Goal: Task Accomplishment & Management: Complete application form

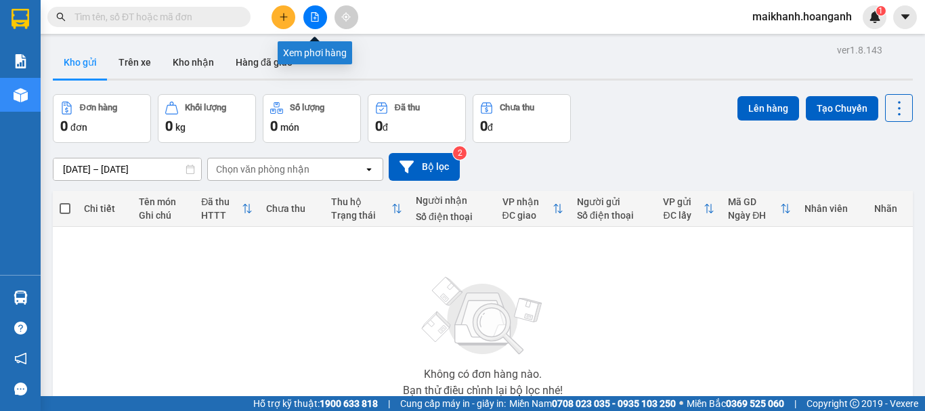
click at [314, 22] on button at bounding box center [315, 17] width 24 height 24
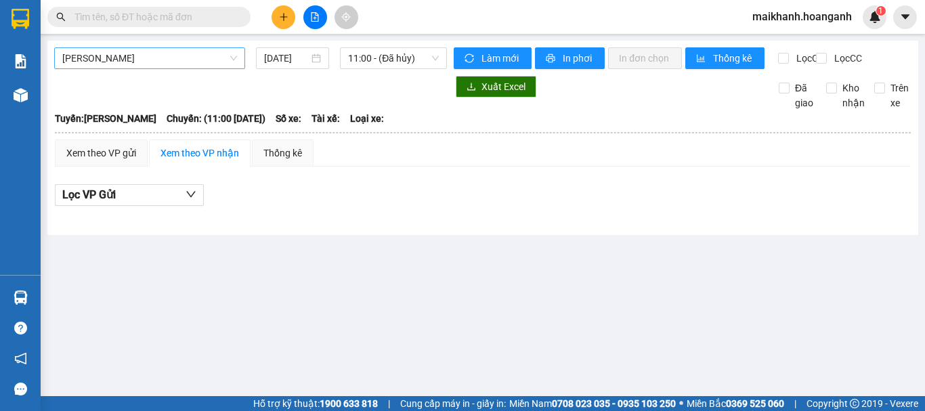
click at [165, 58] on span "[PERSON_NAME]" at bounding box center [149, 58] width 175 height 20
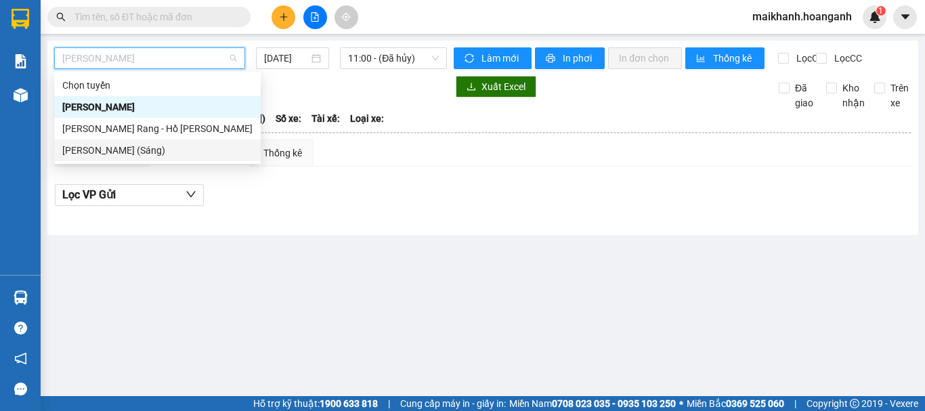
click at [171, 151] on div "[PERSON_NAME] (Sáng)" at bounding box center [157, 150] width 190 height 15
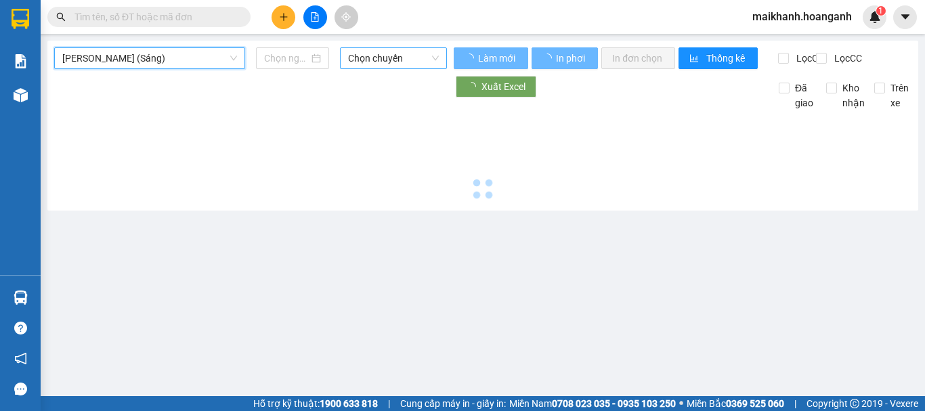
type input "[DATE]"
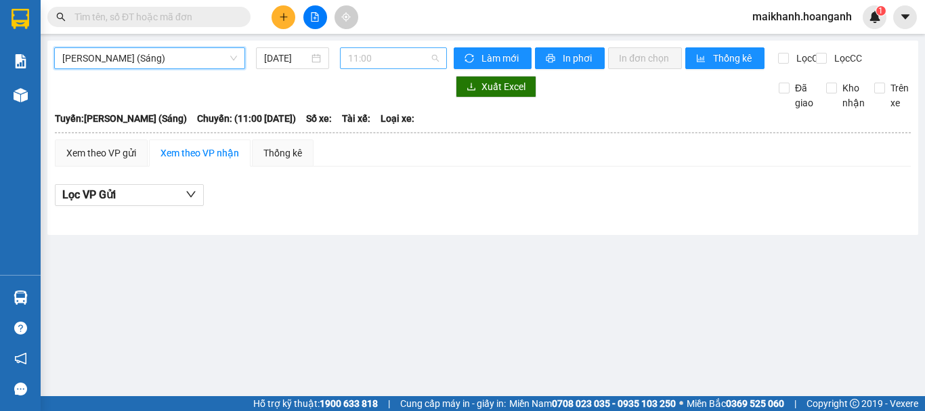
click at [405, 62] on span "11:00" at bounding box center [393, 58] width 91 height 20
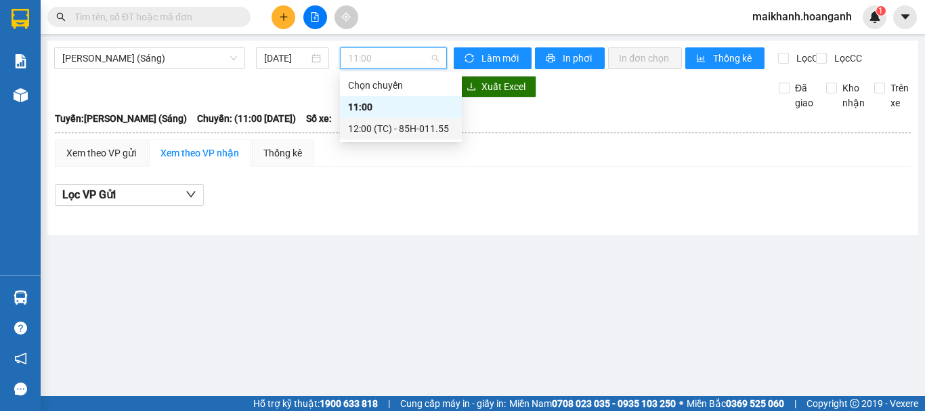
click at [429, 131] on div "12:00 (TC) - 85H-011.55" at bounding box center [401, 128] width 106 height 15
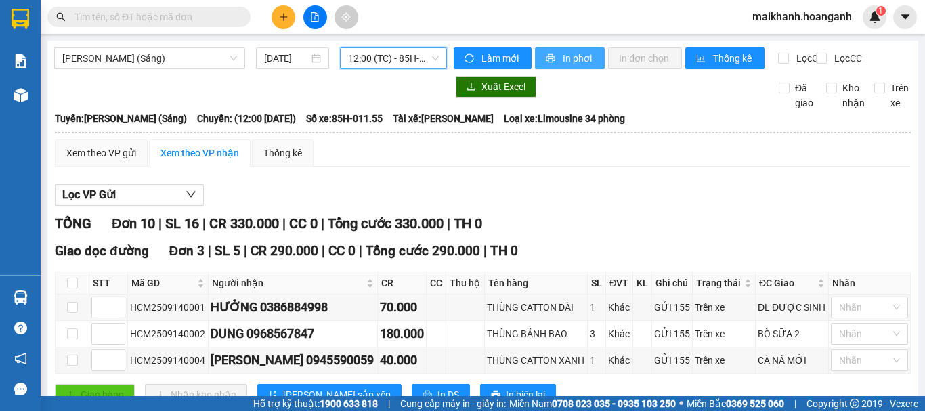
click at [563, 60] on span "In phơi" at bounding box center [578, 58] width 31 height 15
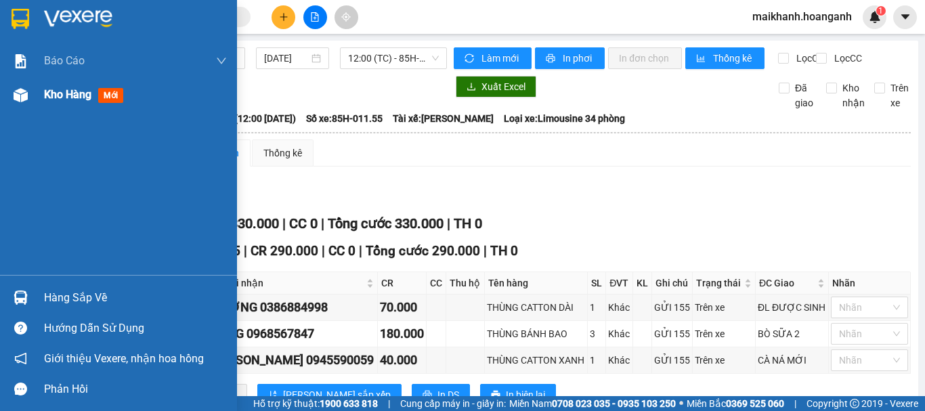
click at [51, 96] on span "Kho hàng" at bounding box center [67, 94] width 47 height 13
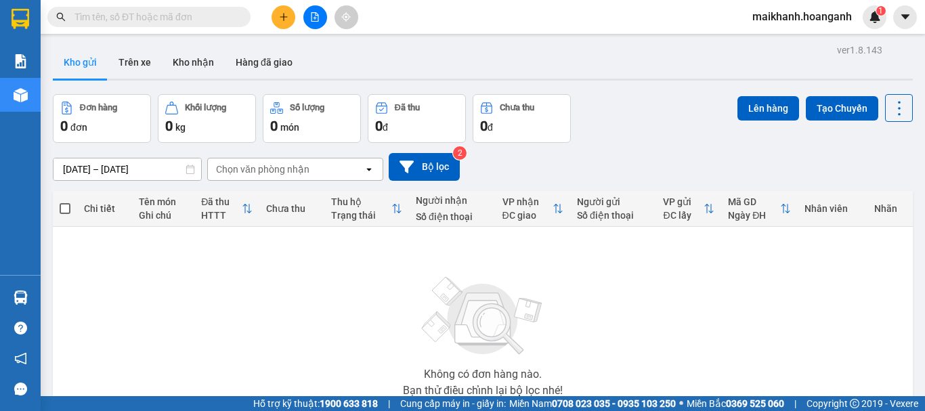
click at [803, 18] on span "maikhanh.hoanganh" at bounding box center [802, 16] width 121 height 17
click at [790, 35] on span "Đăng xuất" at bounding box center [809, 42] width 92 height 15
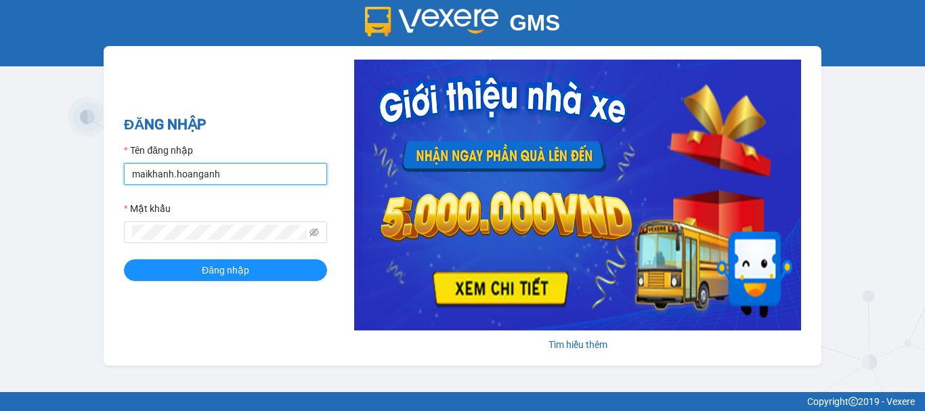
click at [261, 169] on input "maikhanh.hoanganh" at bounding box center [225, 174] width 203 height 22
type input "xuanhoang.hoanganh"
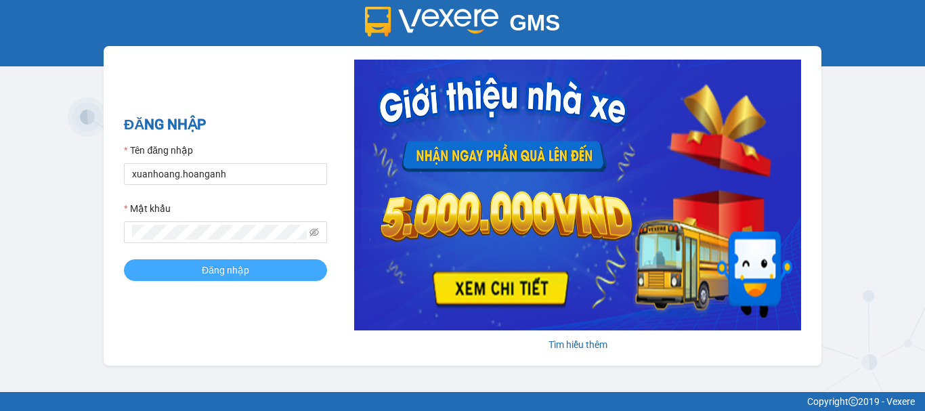
click at [238, 274] on span "Đăng nhập" at bounding box center [225, 270] width 47 height 15
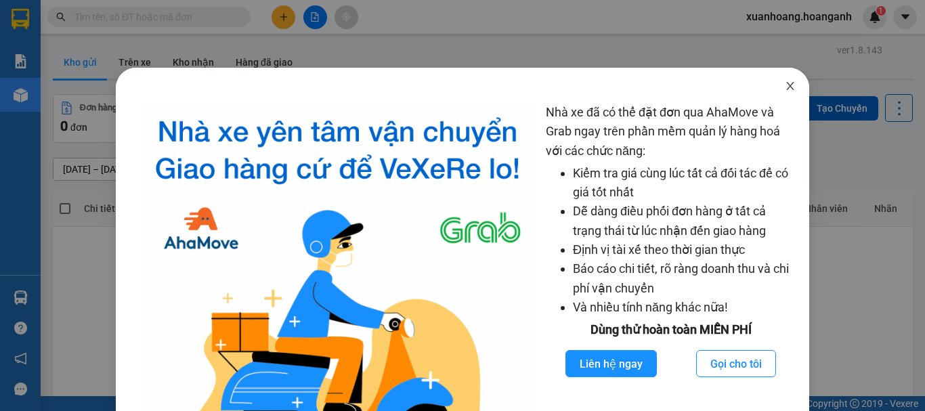
click at [787, 85] on icon "close" at bounding box center [790, 86] width 7 height 8
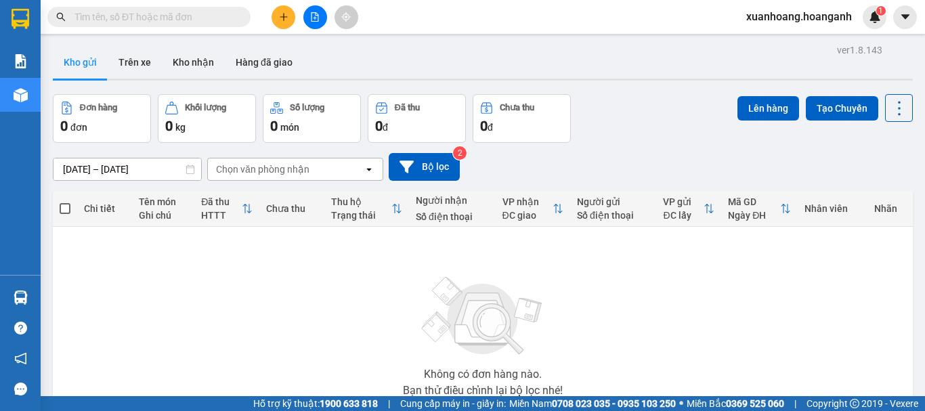
click at [186, 23] on input "text" at bounding box center [155, 16] width 160 height 15
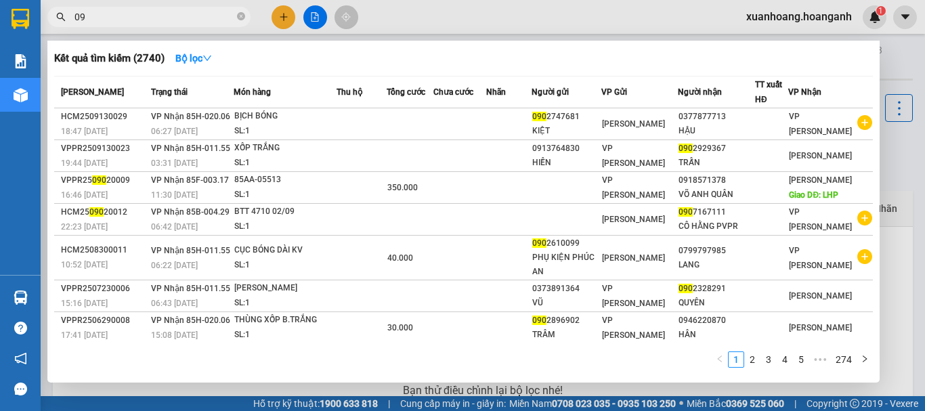
type input "0"
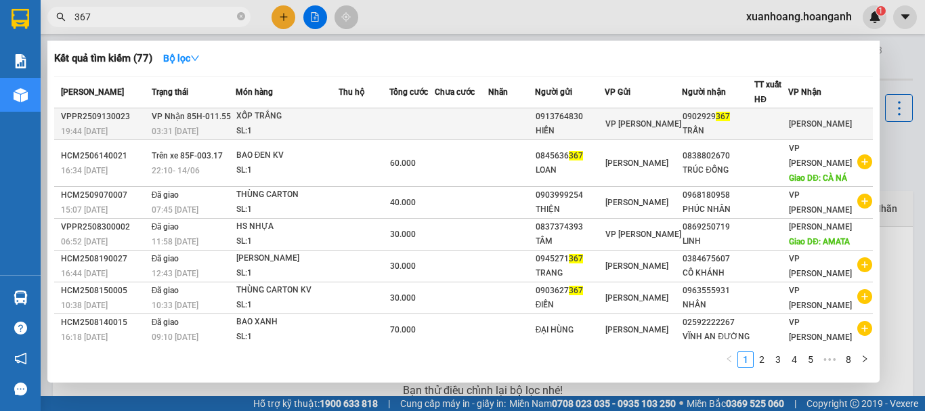
type input "367"
click at [250, 121] on div "XỐP TRẮNG" at bounding box center [287, 116] width 102 height 15
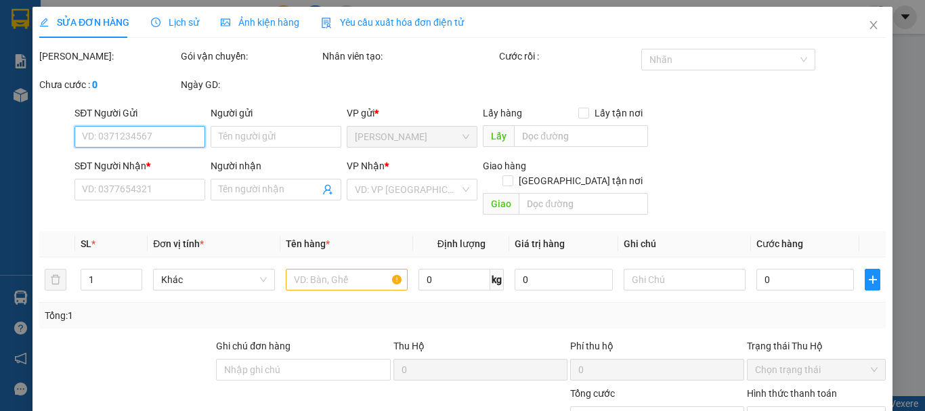
type input "0913764830"
type input "HIỀN"
type input "0902929367"
type input "TRẤN"
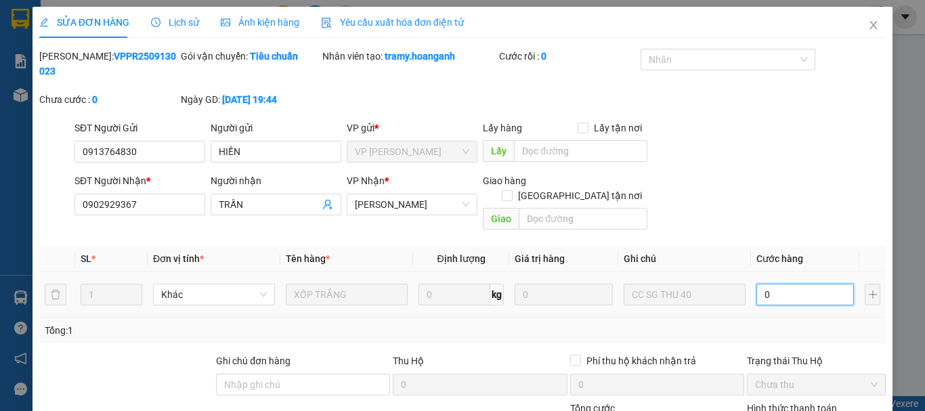
click at [783, 284] on input "0" at bounding box center [806, 295] width 98 height 22
type input "4"
type input "40"
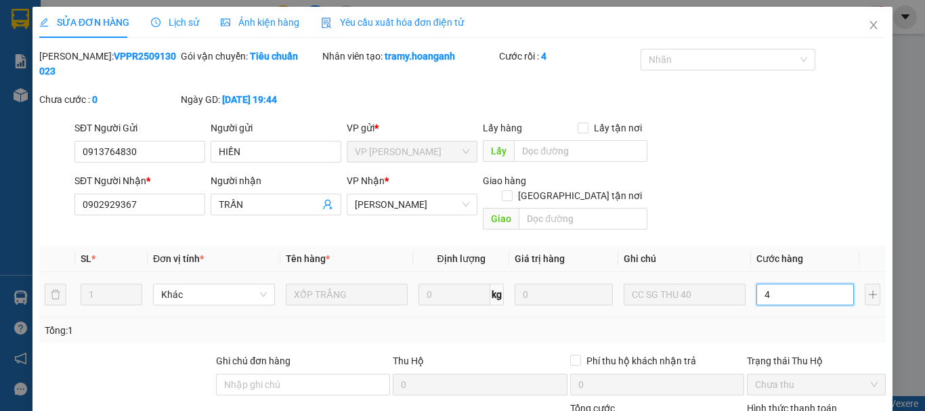
type input "40"
type input "400"
type input "4.000"
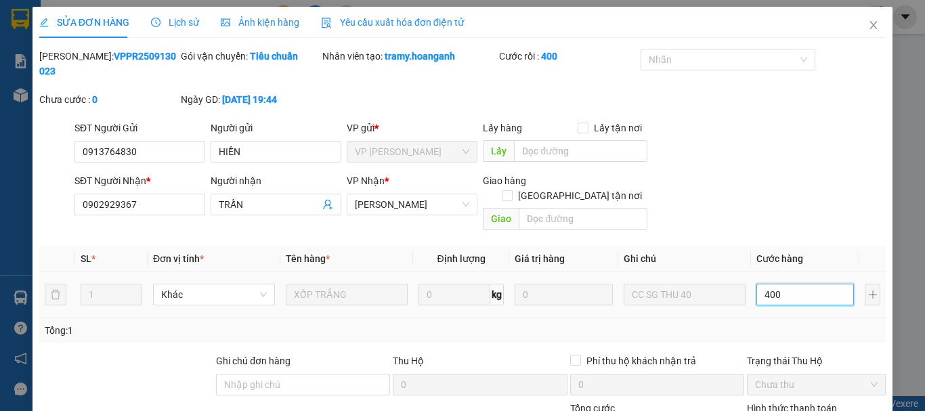
type input "4.000"
type input "40.000"
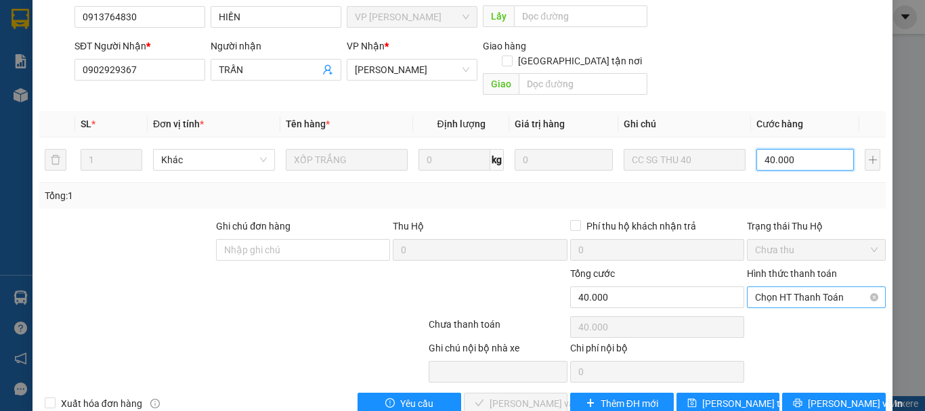
click at [783, 287] on span "Chọn HT Thanh Toán" at bounding box center [816, 297] width 123 height 20
type input "40.000"
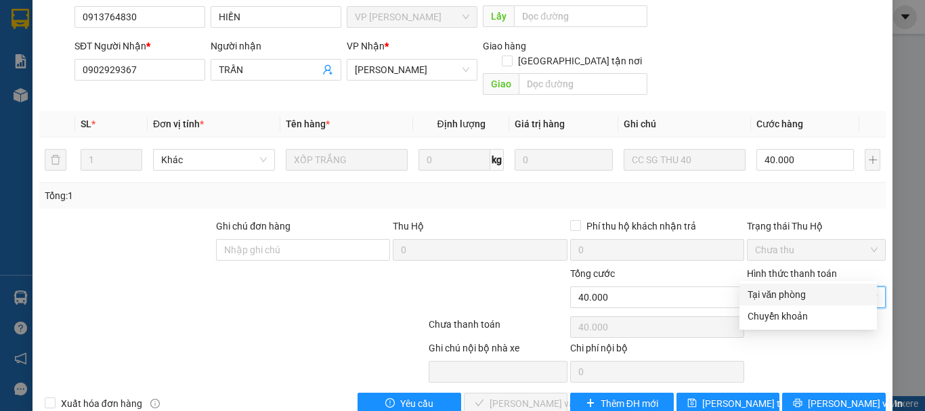
click at [781, 297] on div "Tại văn phòng" at bounding box center [808, 294] width 121 height 15
type input "0"
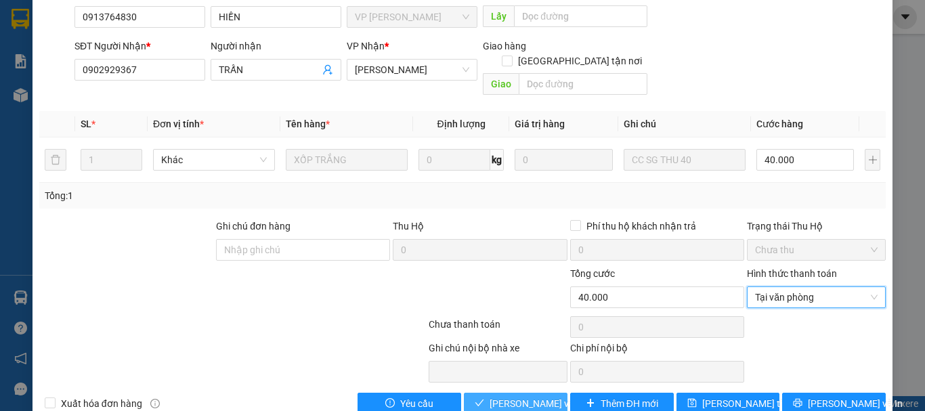
click at [542, 396] on span "Lưu và Giao hàng" at bounding box center [555, 403] width 130 height 15
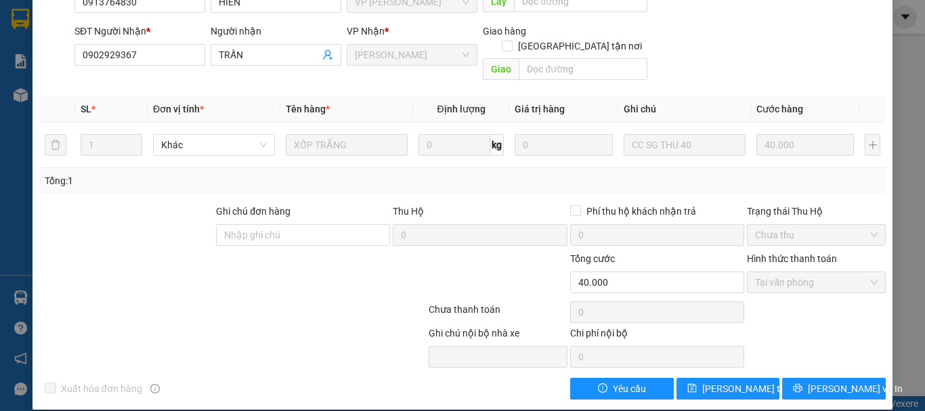
scroll to position [0, 0]
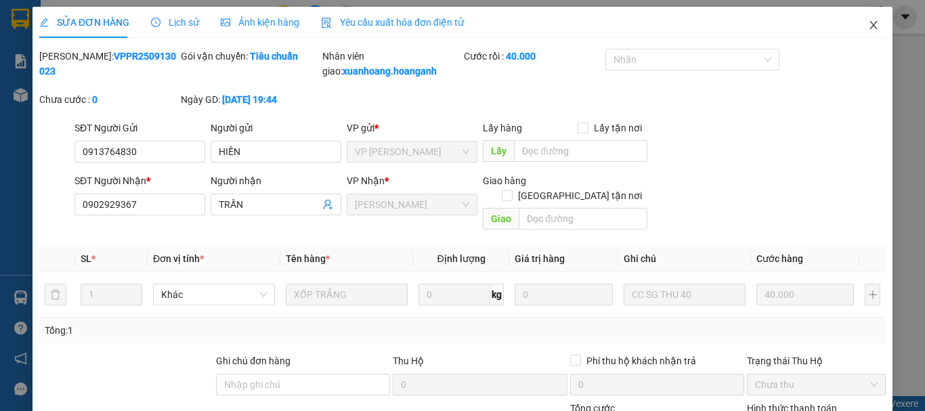
click at [868, 30] on icon "close" at bounding box center [873, 25] width 11 height 11
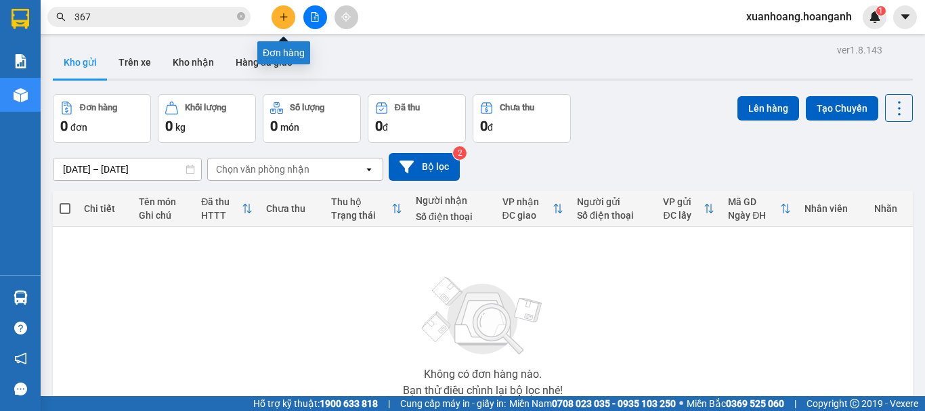
click at [289, 10] on button at bounding box center [284, 17] width 24 height 24
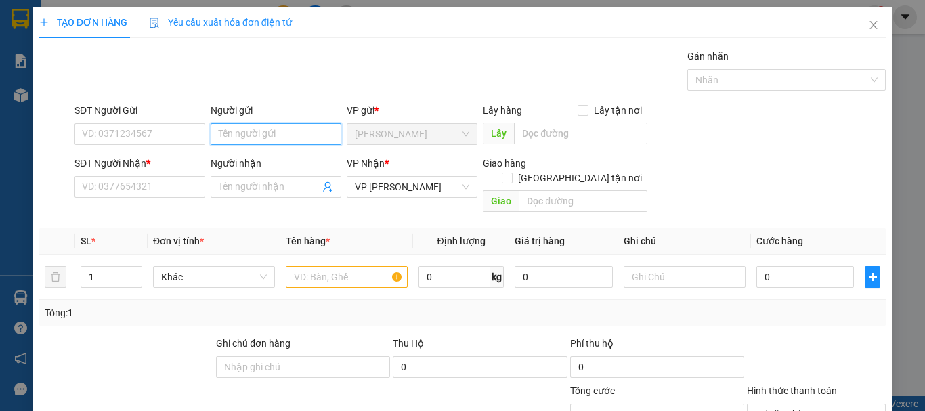
click at [303, 137] on input "Người gửi" at bounding box center [276, 134] width 131 height 22
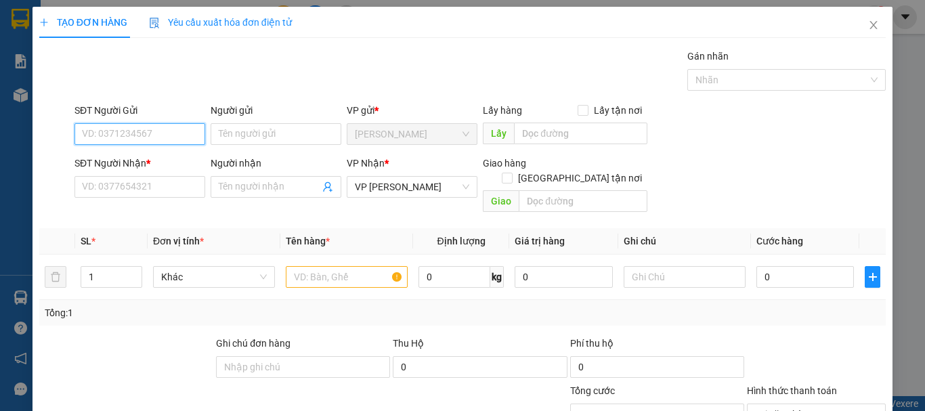
click at [189, 135] on input "SĐT Người Gửi" at bounding box center [140, 134] width 131 height 22
click at [176, 163] on div "0378422498 - ALPHA" at bounding box center [138, 161] width 113 height 15
type input "0378422498"
type input "ALPHA"
type input "30.000"
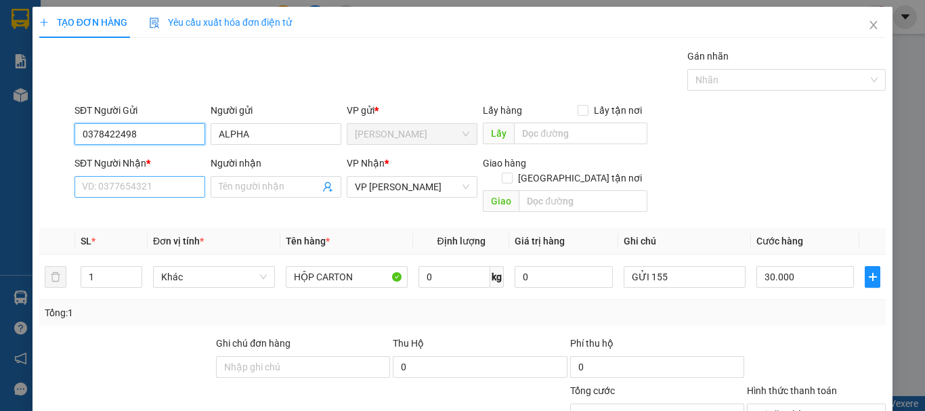
type input "0378422498"
click at [166, 185] on input "SĐT Người Nhận *" at bounding box center [140, 187] width 131 height 22
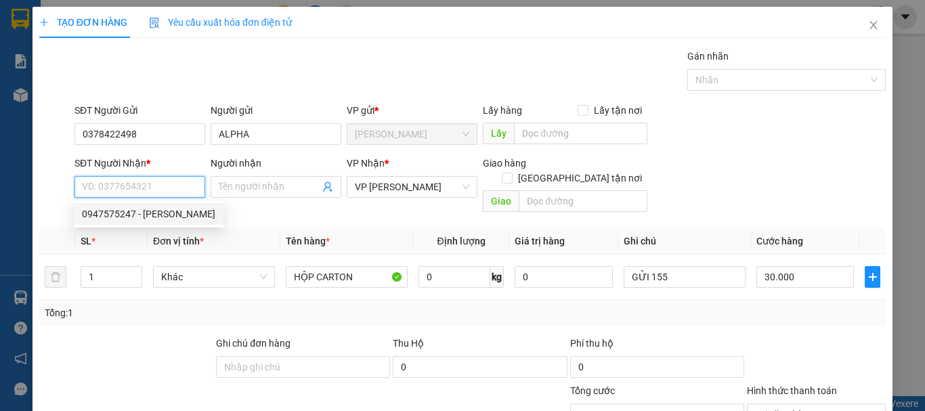
click at [160, 217] on div "0947575247 - VƯƠNG" at bounding box center [148, 214] width 133 height 15
type input "0947575247"
type input "VƯƠNG"
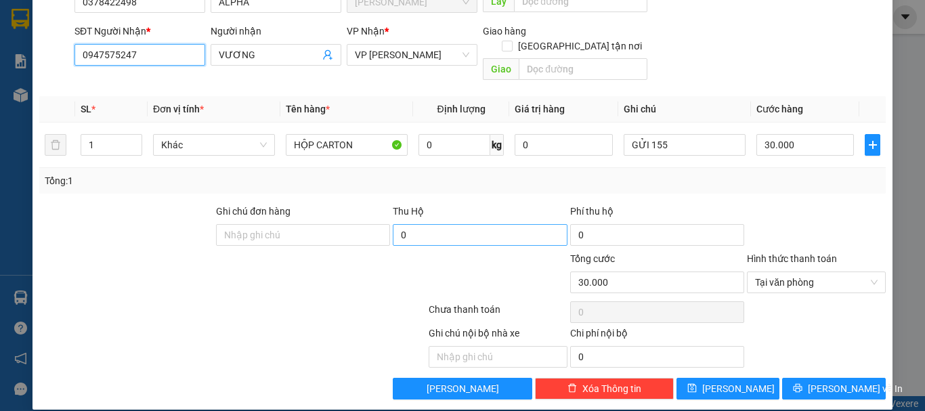
scroll to position [64, 0]
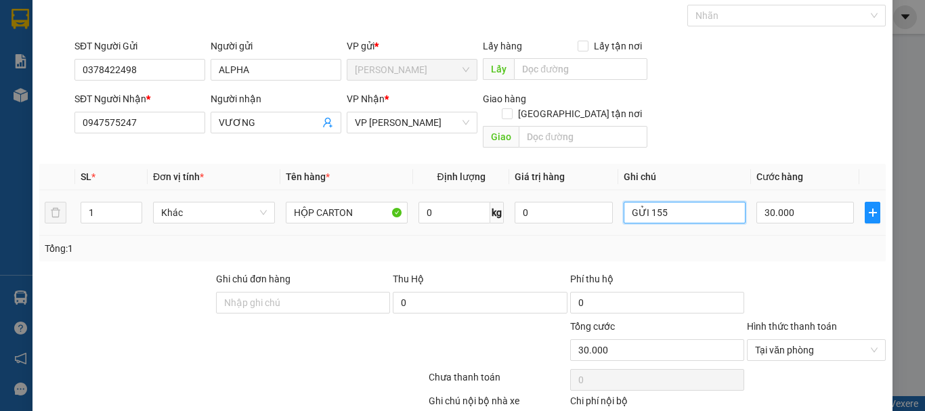
click at [692, 202] on input "GỬI 155" at bounding box center [685, 213] width 122 height 22
type input "G"
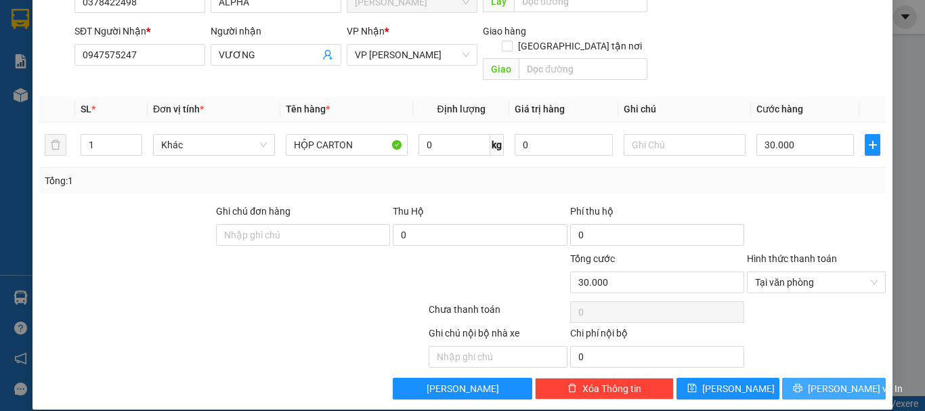
click at [845, 381] on span "Lưu và In" at bounding box center [855, 388] width 95 height 15
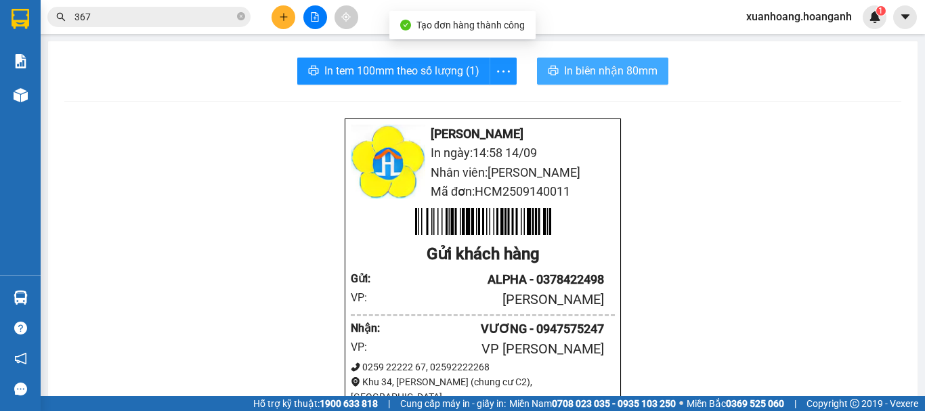
click at [611, 69] on span "In biên nhận 80mm" at bounding box center [610, 70] width 93 height 17
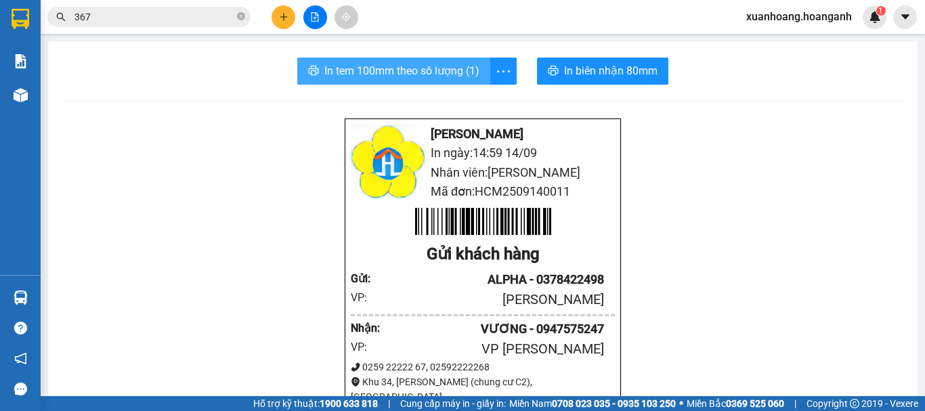
click at [459, 75] on span "In tem 100mm theo số lượng (1)" at bounding box center [401, 70] width 155 height 17
click at [281, 15] on icon "plus" at bounding box center [283, 16] width 9 height 9
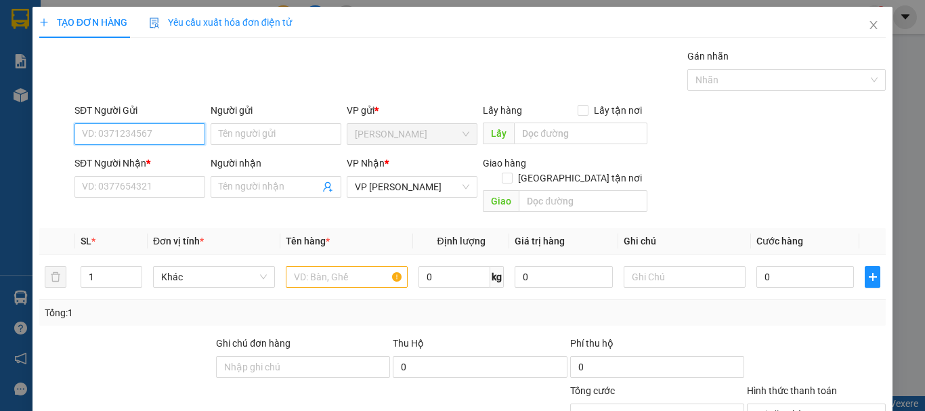
click at [186, 125] on input "SĐT Người Gửi" at bounding box center [140, 134] width 131 height 22
type input "0905933939"
click at [180, 161] on div "0905933939 - GIANG" at bounding box center [138, 161] width 113 height 15
type input "GIANG"
type input "30.000"
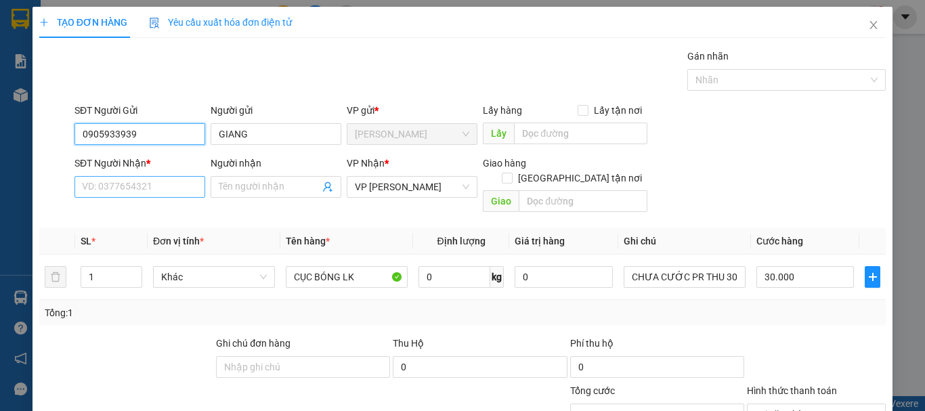
type input "0905933939"
click at [173, 192] on input "SĐT Người Nhận *" at bounding box center [140, 187] width 131 height 22
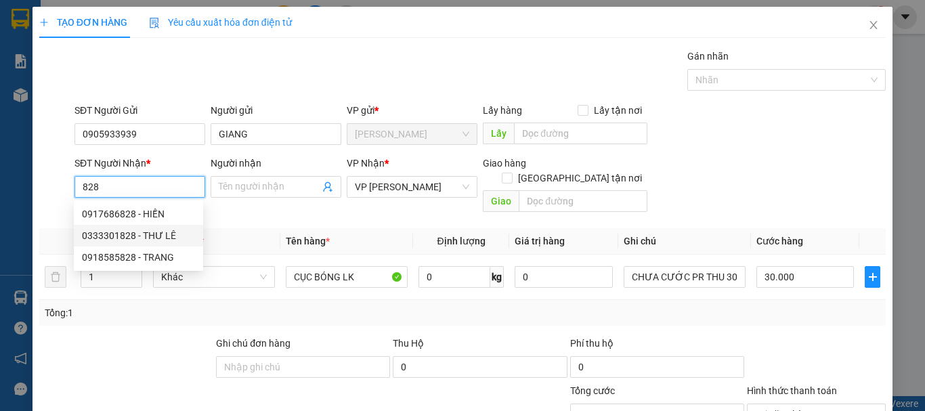
click at [161, 234] on div "0333301828 - THƯ LÊ" at bounding box center [138, 235] width 113 height 15
type input "0333301828"
type input "THƯ LÊ"
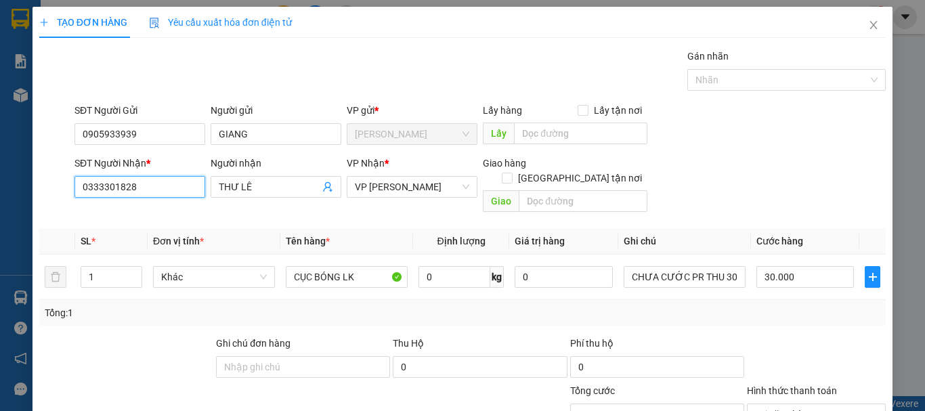
type input "40.000"
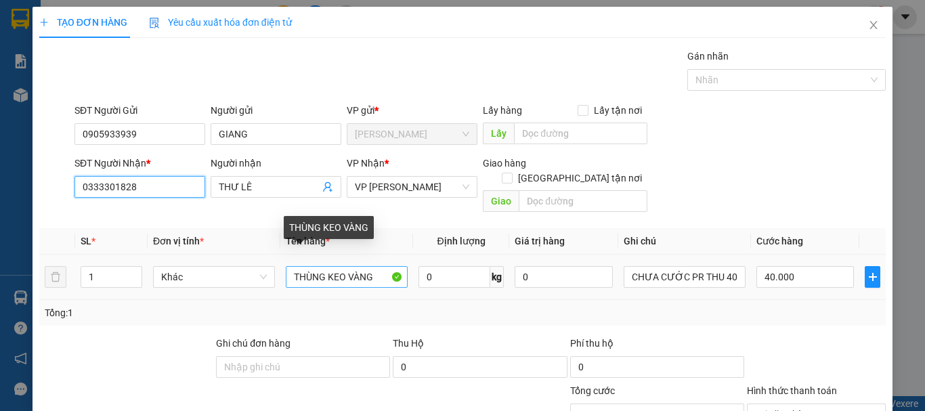
type input "0333301828"
drag, startPoint x: 383, startPoint y: 263, endPoint x: 219, endPoint y: 282, distance: 165.7
click at [219, 282] on tr "1 Khác THÙNG KEO VÀNG 0 kg 0 CHƯA CƯỚC PR THU 40 40.000" at bounding box center [462, 277] width 847 height 45
drag, startPoint x: 365, startPoint y: 266, endPoint x: 188, endPoint y: 282, distance: 178.3
click at [188, 282] on tr "1 Khác cục keo vàng lk 0 kg 0 CHƯA CƯỚC PR THU 40 40.000" at bounding box center [462, 277] width 847 height 45
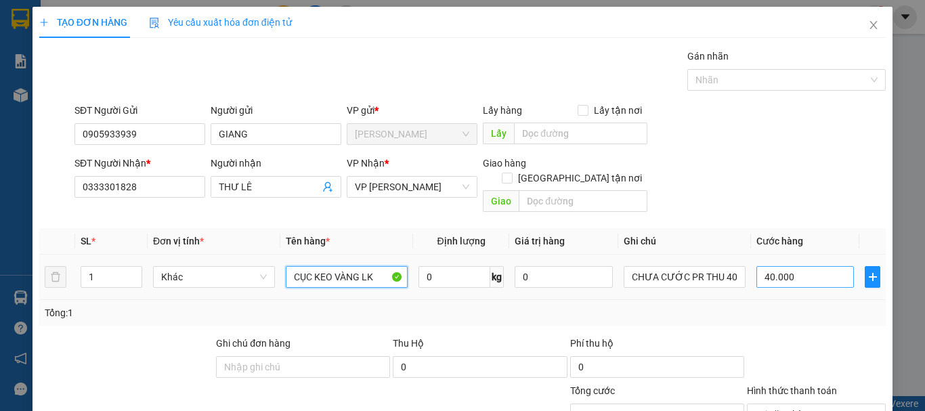
type input "CỤC KEO VÀNG LK"
click at [802, 266] on input "40.000" at bounding box center [806, 277] width 98 height 22
type input "0"
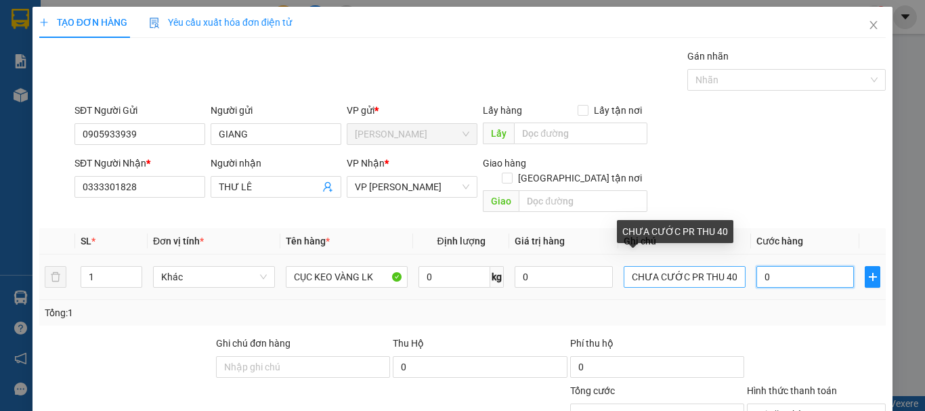
type input "0"
click at [729, 266] on input "CHƯA CƯỚC PR THU 40" at bounding box center [685, 277] width 122 height 22
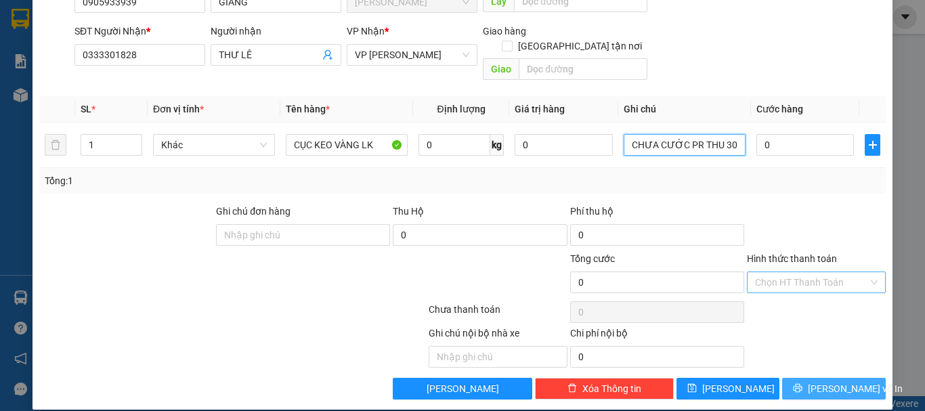
type input "CHƯA CƯỚC PR THU 30"
click at [824, 378] on button "Lưu và In" at bounding box center [834, 389] width 104 height 22
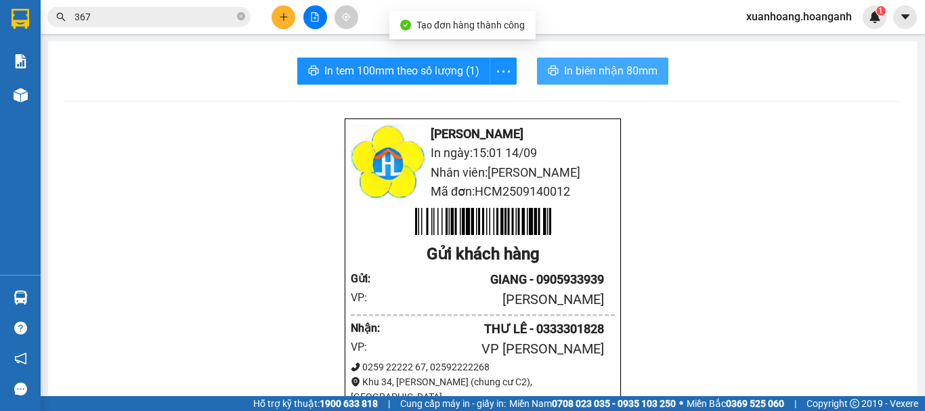
click at [614, 75] on span "In biên nhận 80mm" at bounding box center [610, 70] width 93 height 17
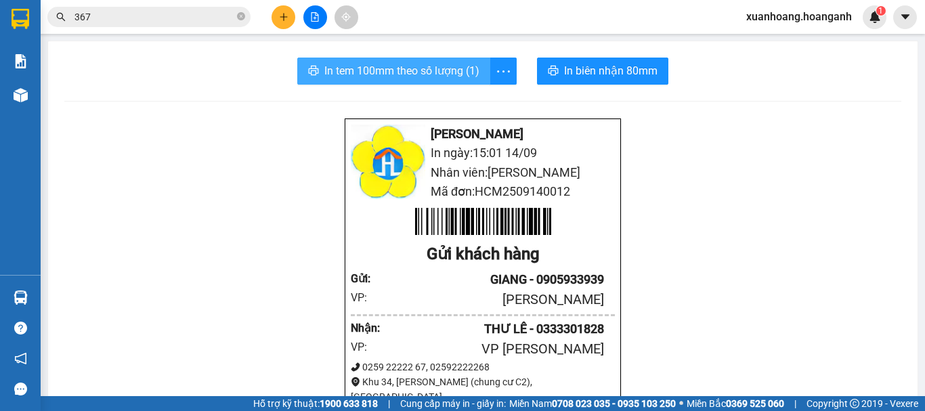
click at [469, 77] on span "In tem 100mm theo số lượng (1)" at bounding box center [401, 70] width 155 height 17
click at [142, 15] on input "367" at bounding box center [155, 16] width 160 height 15
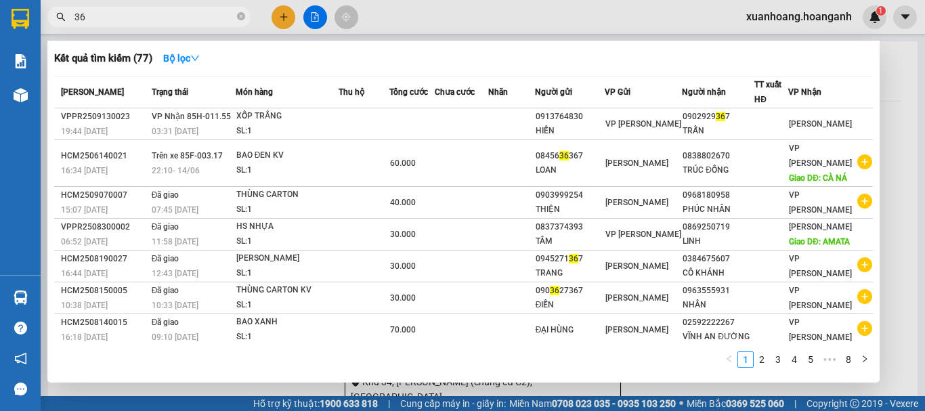
type input "3"
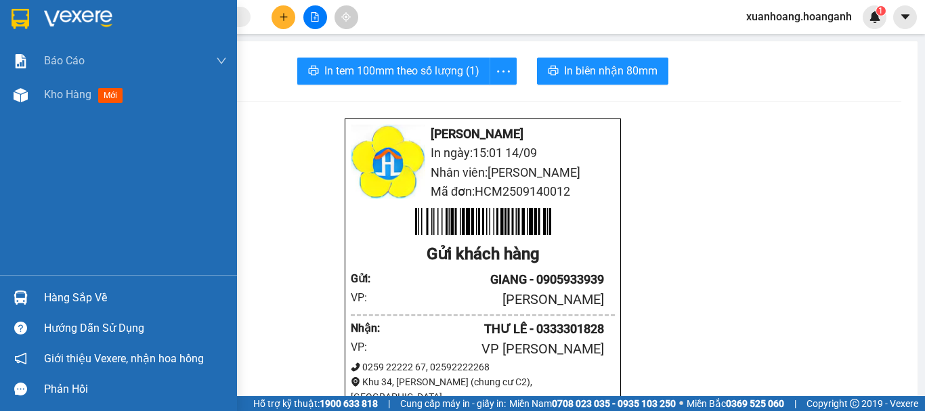
click at [14, 11] on img at bounding box center [21, 19] width 18 height 20
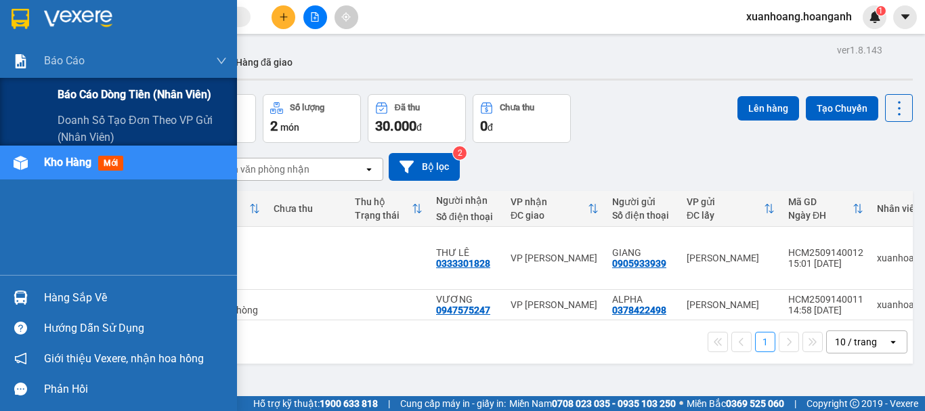
click at [87, 86] on span "Báo cáo dòng tiền (nhân viên)" at bounding box center [135, 94] width 154 height 17
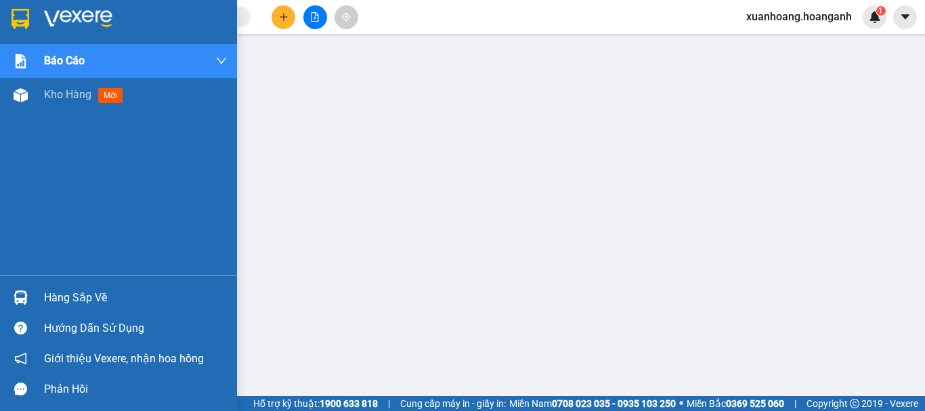
click at [19, 24] on img at bounding box center [21, 19] width 18 height 20
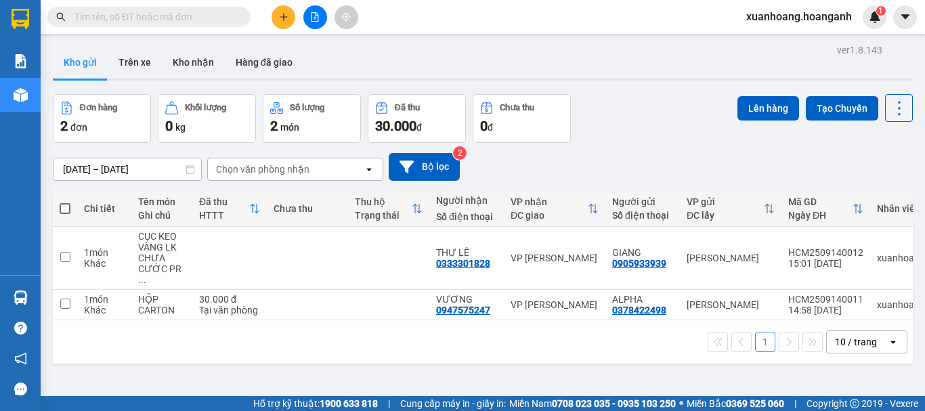
click at [281, 18] on icon "plus" at bounding box center [283, 16] width 9 height 9
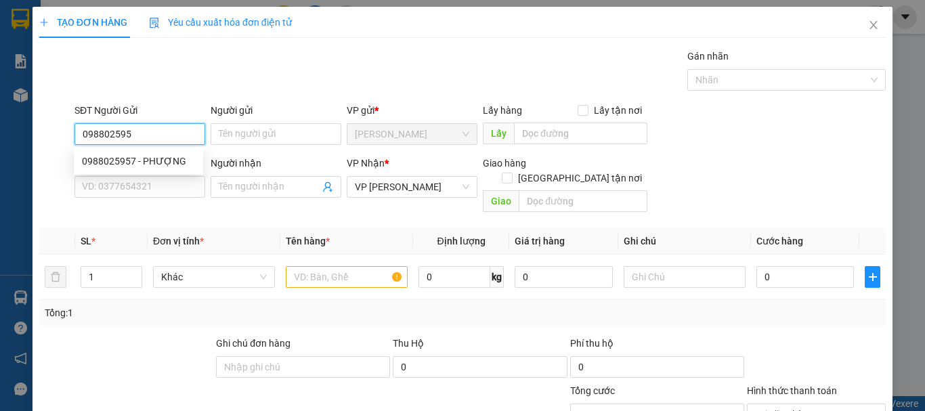
type input "0988025957"
click at [159, 158] on div "0988025957 - PHƯỢNG" at bounding box center [138, 161] width 113 height 15
type input "PHƯỢNG"
type input "50.000"
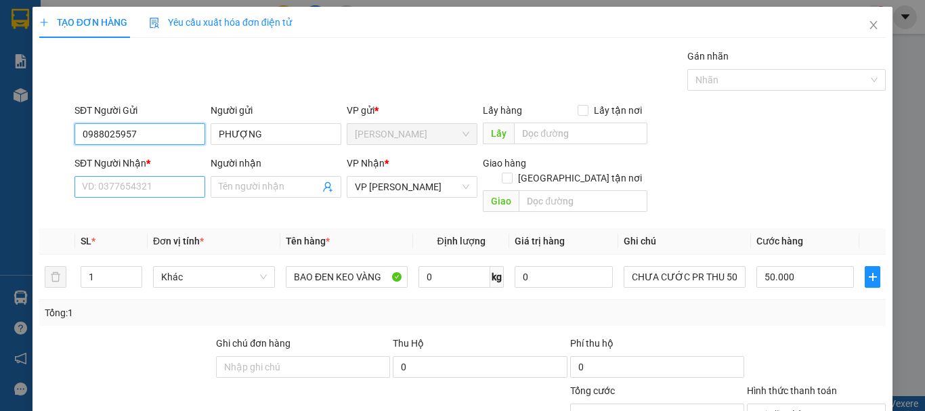
type input "0988025957"
click at [158, 192] on input "SĐT Người Nhận *" at bounding box center [140, 187] width 131 height 22
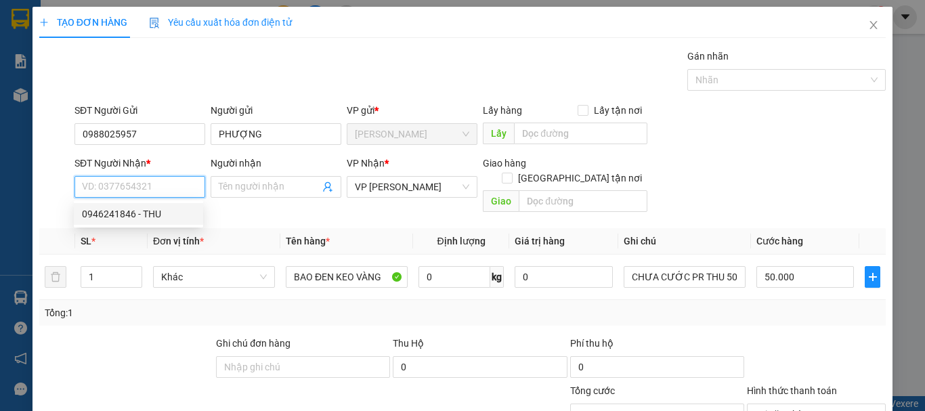
click at [161, 211] on div "0946241846 - THU" at bounding box center [138, 214] width 113 height 15
type input "0946241846"
type input "THU"
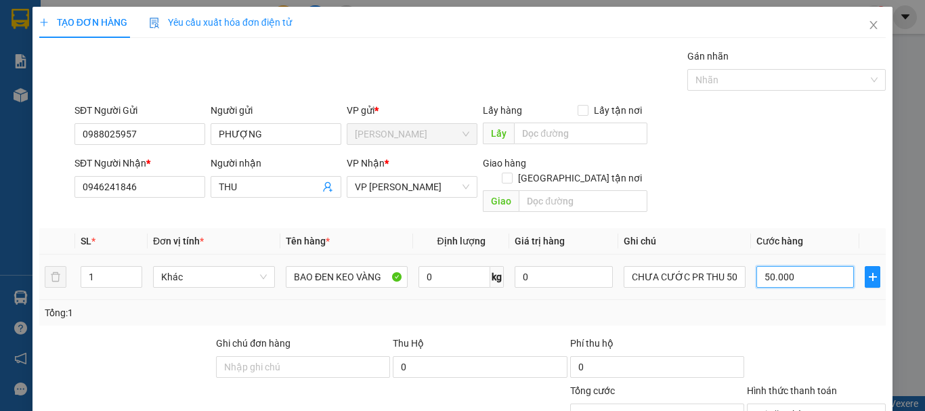
click at [803, 266] on input "50.000" at bounding box center [806, 277] width 98 height 22
type input "0"
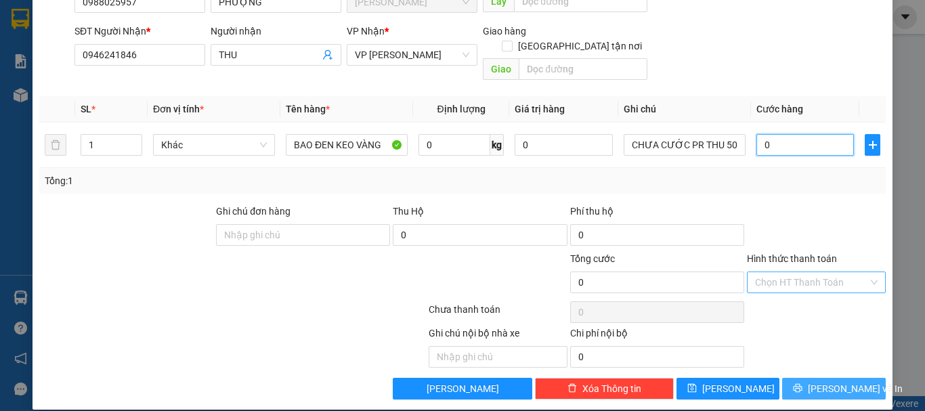
type input "0"
click at [841, 381] on span "Lưu và In" at bounding box center [855, 388] width 95 height 15
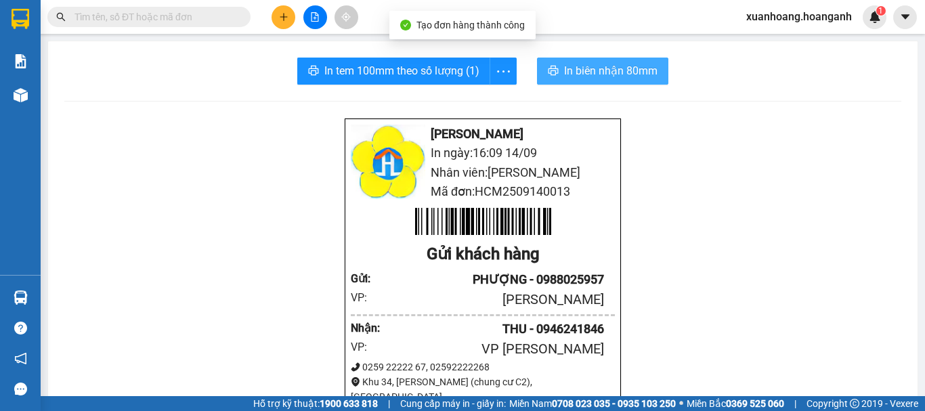
click at [588, 80] on button "In biên nhận 80mm" at bounding box center [602, 71] width 131 height 27
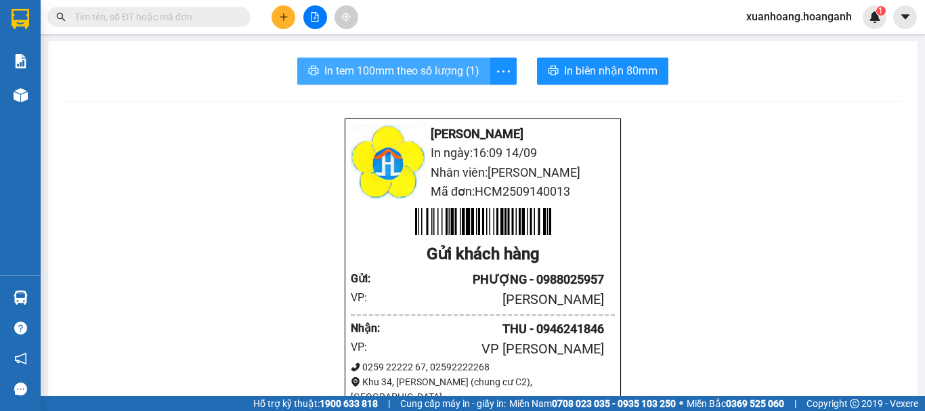
click at [420, 70] on span "In tem 100mm theo số lượng (1)" at bounding box center [401, 70] width 155 height 17
click at [160, 21] on input "text" at bounding box center [155, 16] width 160 height 15
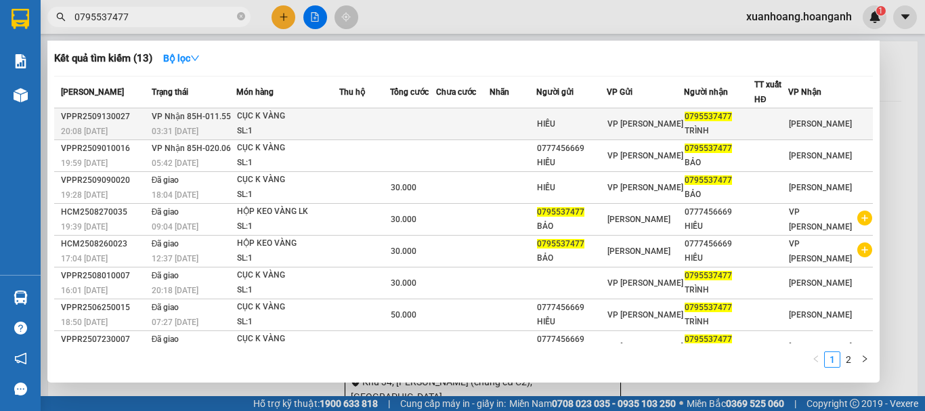
type input "0795537477"
click at [207, 128] on div "03:31 - 14/09" at bounding box center [194, 131] width 84 height 15
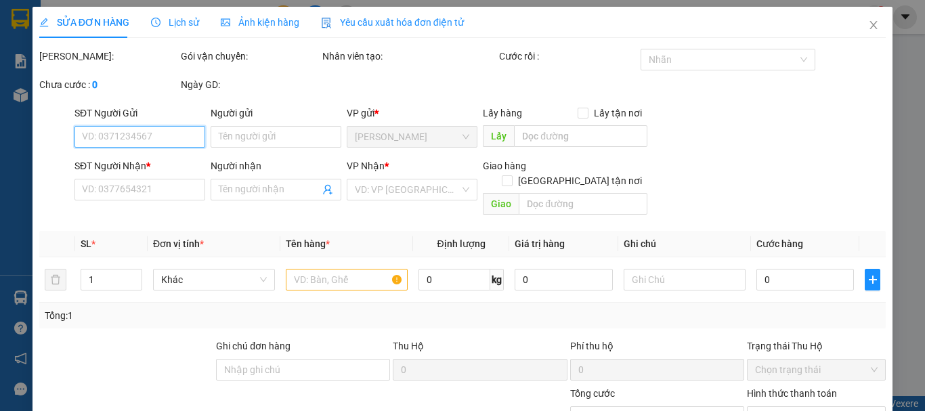
type input "HIẾU"
type input "0795537477"
type input "TRÌNH"
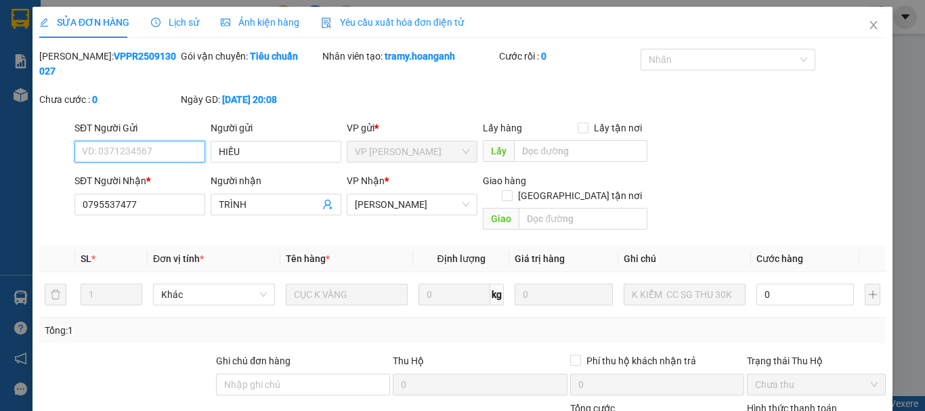
scroll to position [135, 0]
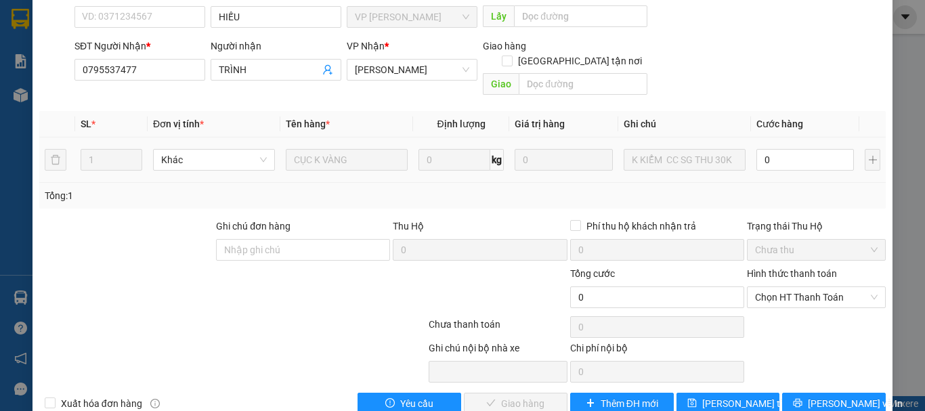
click at [804, 146] on div "0" at bounding box center [806, 159] width 98 height 27
click at [808, 149] on input "0" at bounding box center [806, 160] width 98 height 22
type input "3"
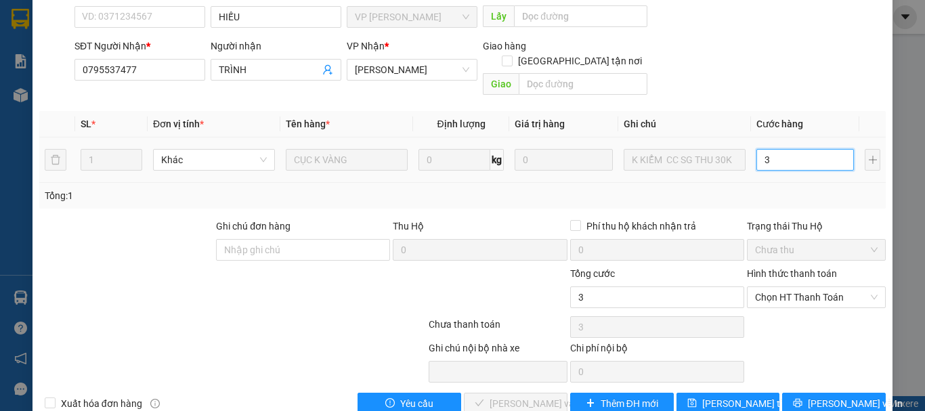
type input "30"
type input "300"
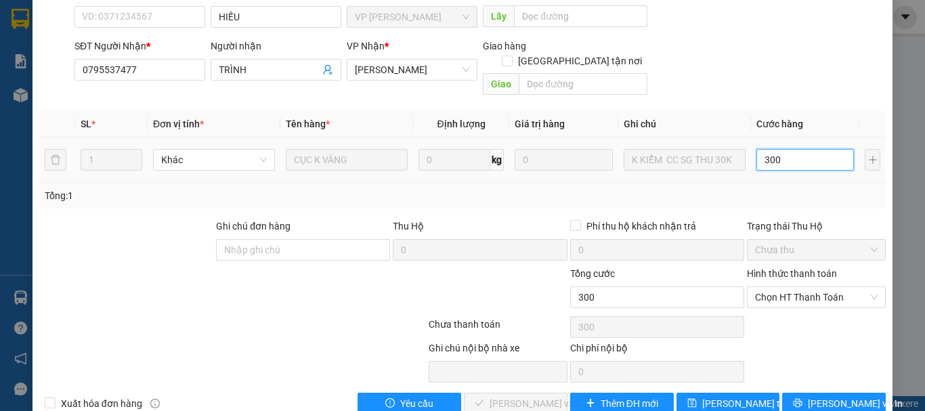
type input "3.000"
type input "30.000"
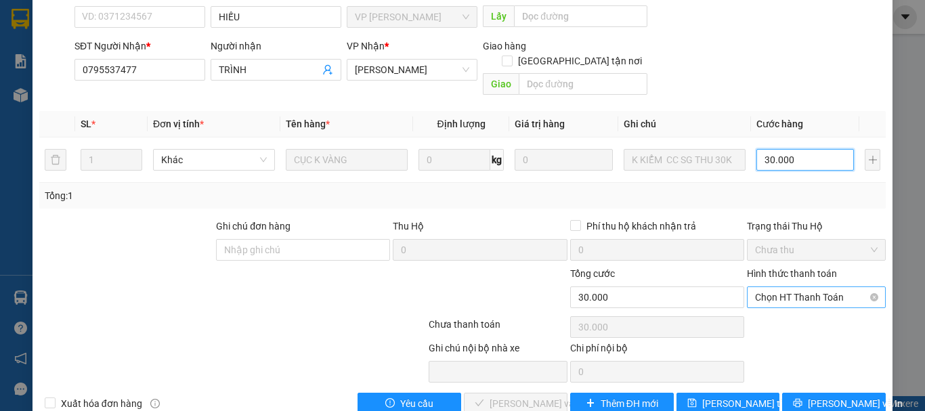
click at [798, 287] on span "Chọn HT Thanh Toán" at bounding box center [816, 297] width 123 height 20
type input "30.000"
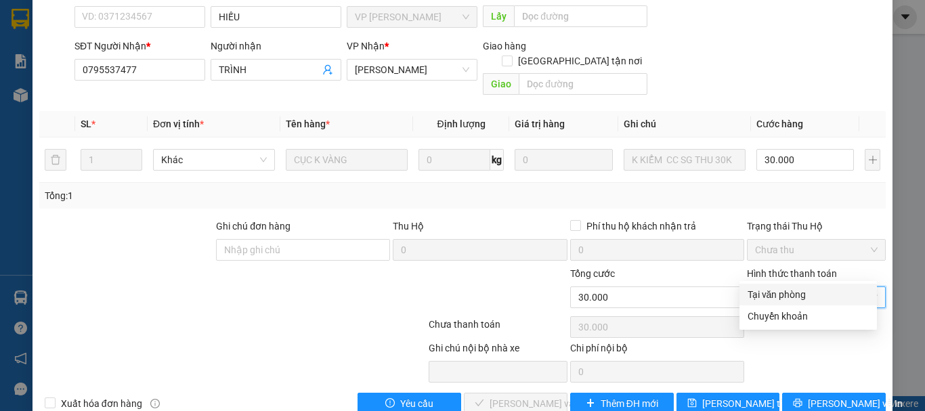
click at [796, 296] on div "Tại văn phòng" at bounding box center [808, 294] width 121 height 15
type input "0"
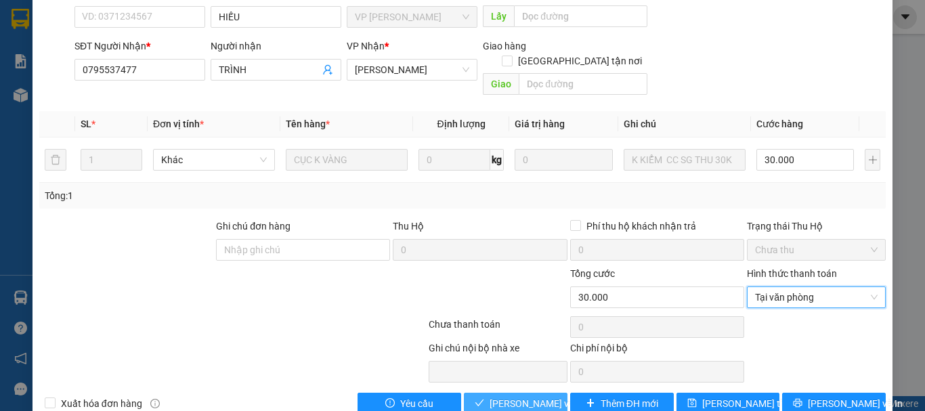
click at [529, 393] on button "Lưu và Giao hàng" at bounding box center [516, 404] width 104 height 22
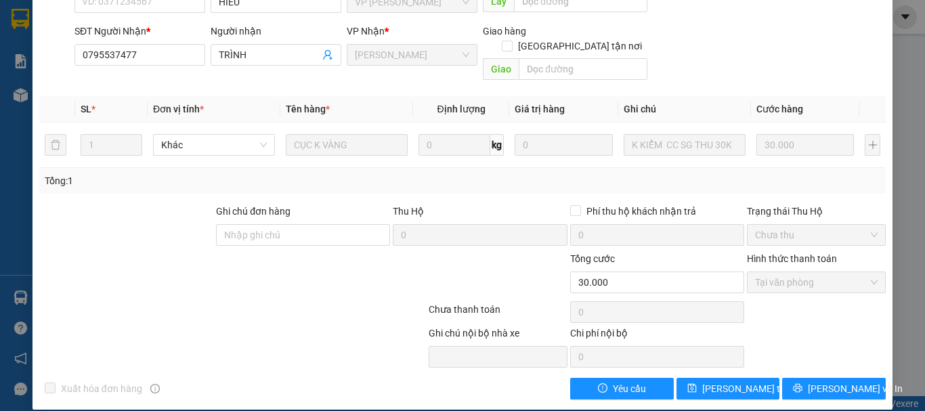
scroll to position [0, 0]
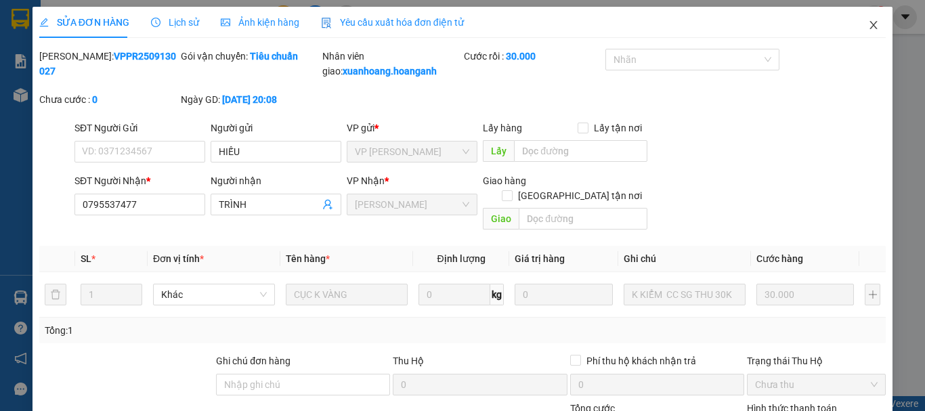
click at [868, 25] on icon "close" at bounding box center [873, 25] width 11 height 11
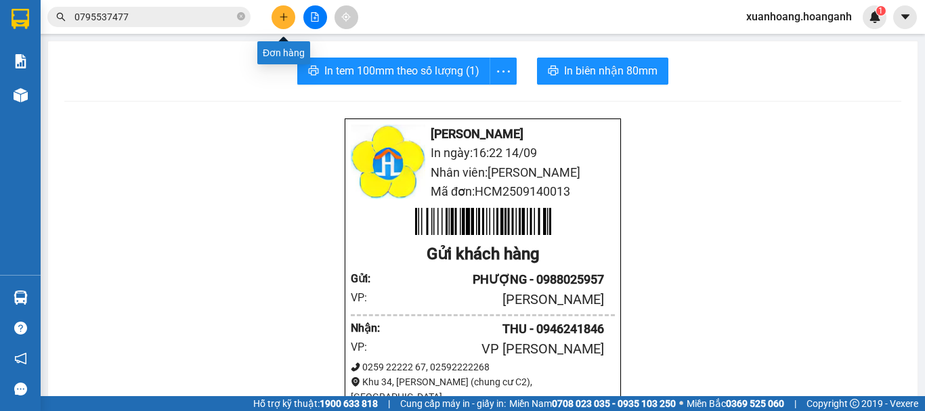
click at [291, 24] on button at bounding box center [284, 17] width 24 height 24
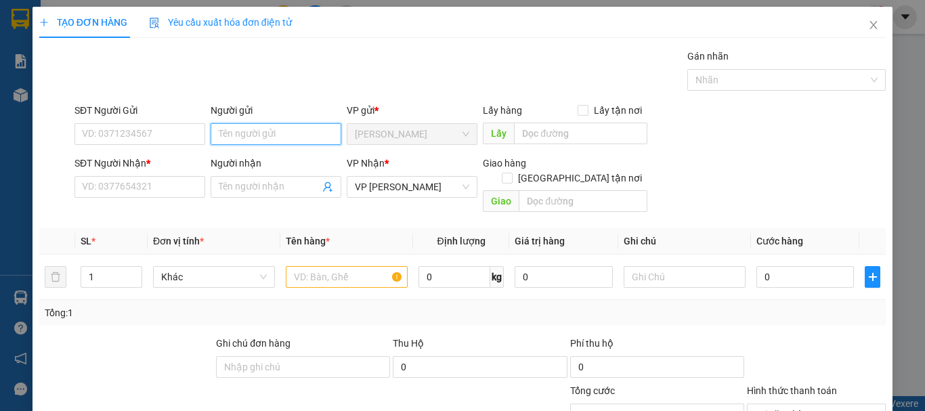
click at [242, 137] on input "Người gửi" at bounding box center [276, 134] width 131 height 22
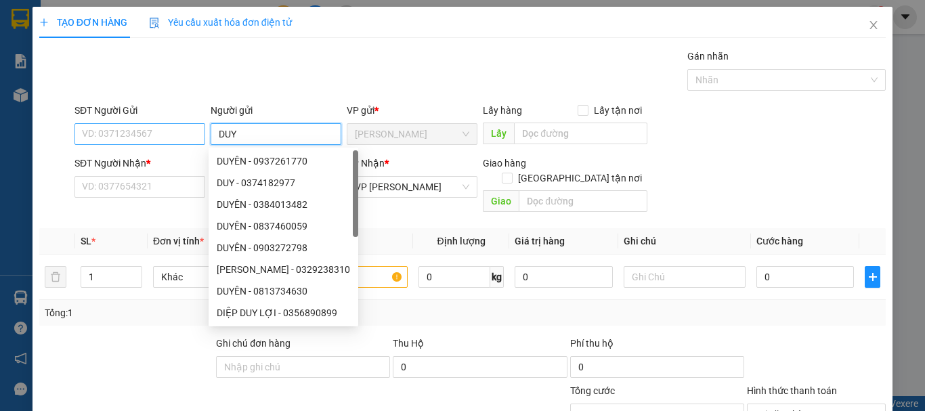
type input "DUY"
click at [146, 132] on input "SĐT Người Gửi" at bounding box center [140, 134] width 131 height 22
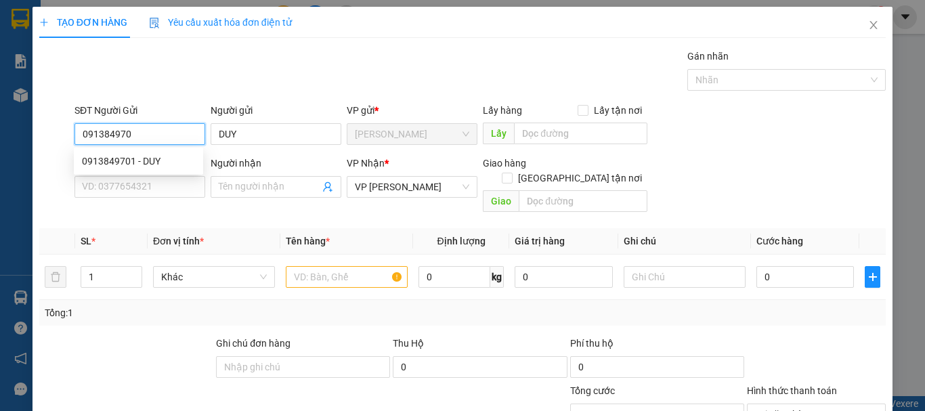
type input "0913849701"
click at [154, 165] on div "0913849701 - DUY" at bounding box center [138, 161] width 113 height 15
type input "20.000"
type input "0913849701"
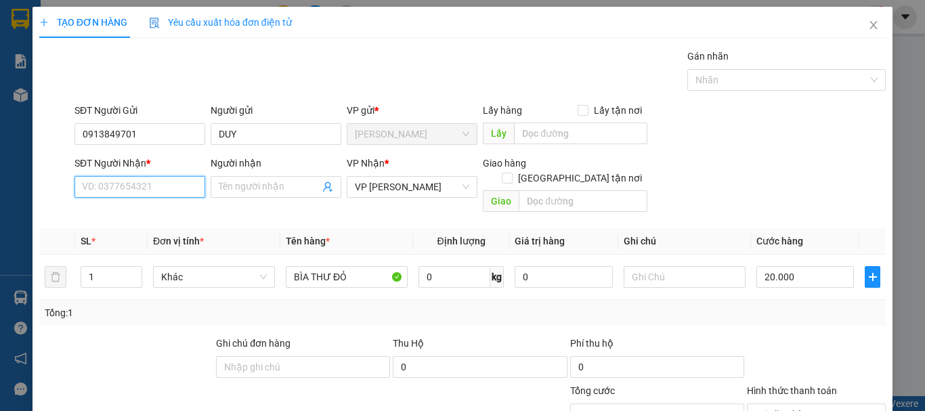
click at [159, 194] on input "SĐT Người Nhận *" at bounding box center [140, 187] width 131 height 22
click at [158, 213] on div "0985240379 - LỆ" at bounding box center [138, 214] width 113 height 15
type input "0985240379"
type input "LỆ"
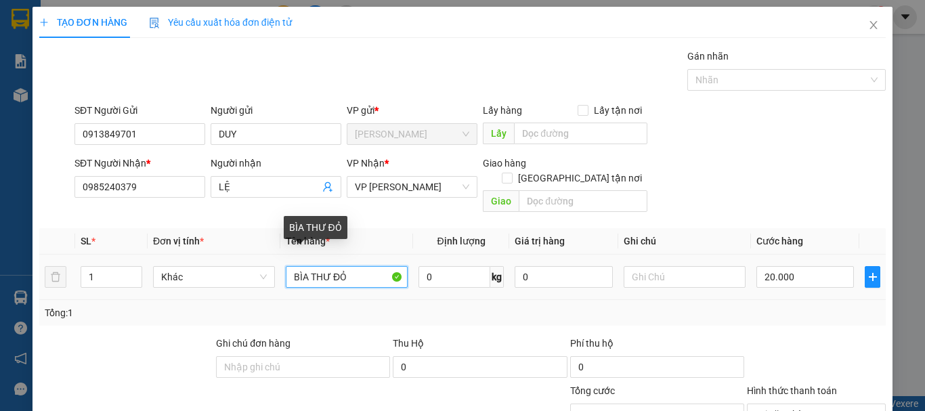
drag, startPoint x: 373, startPoint y: 271, endPoint x: 255, endPoint y: 291, distance: 118.8
click at [255, 291] on div "SL * Đơn vị tính * Tên hàng * Định lượng Giá trị hàng Ghi chú Cước hàng 1 Khác …" at bounding box center [462, 277] width 847 height 98
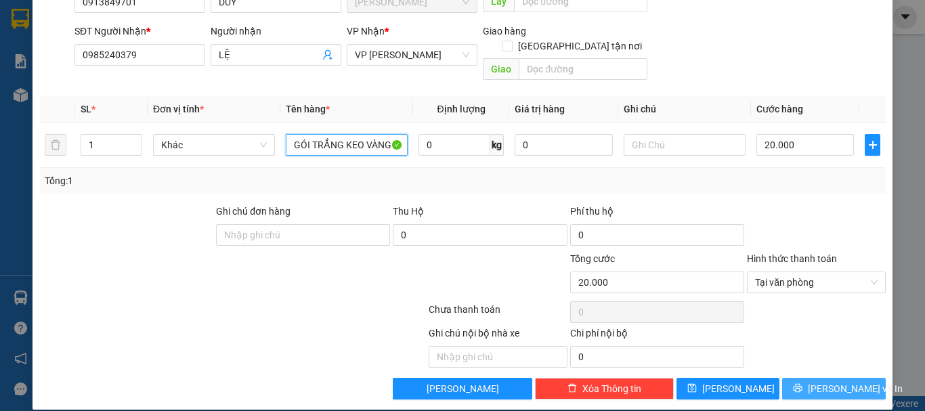
type input "GÓI TRẮNG KEO VÀNG"
click at [851, 381] on span "Lưu và In" at bounding box center [855, 388] width 95 height 15
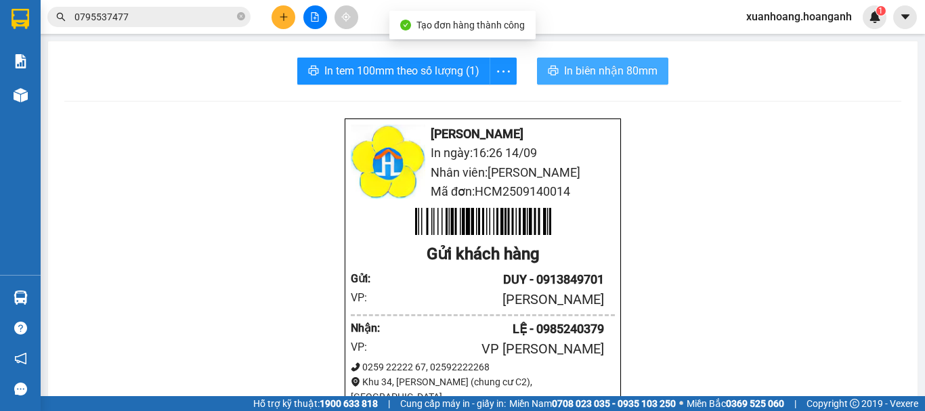
click at [629, 70] on span "In biên nhận 80mm" at bounding box center [610, 70] width 93 height 17
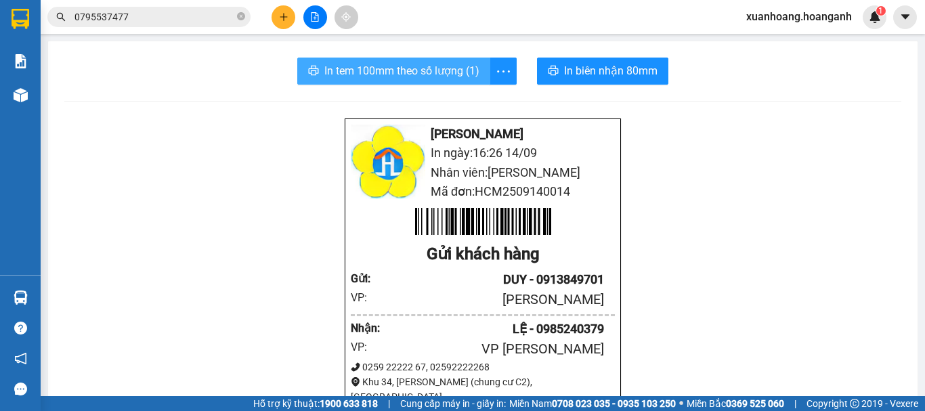
click at [454, 75] on span "In tem 100mm theo số lượng (1)" at bounding box center [401, 70] width 155 height 17
